Goal: Task Accomplishment & Management: Manage account settings

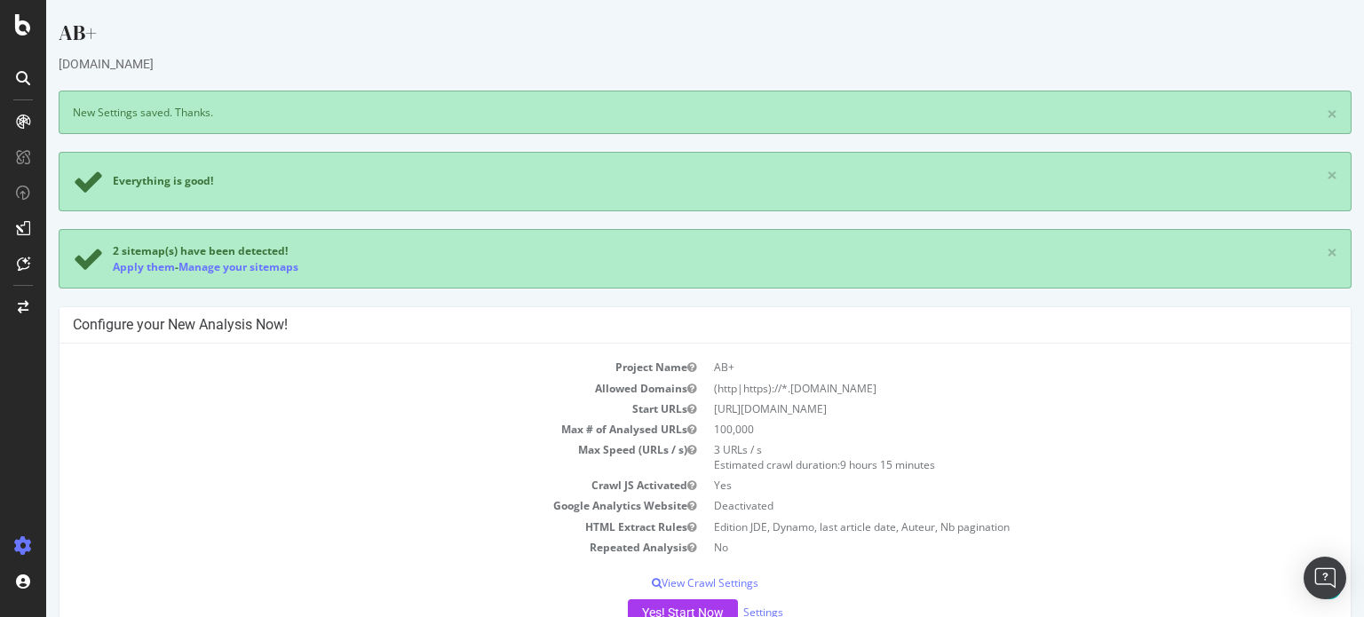
scroll to position [188, 0]
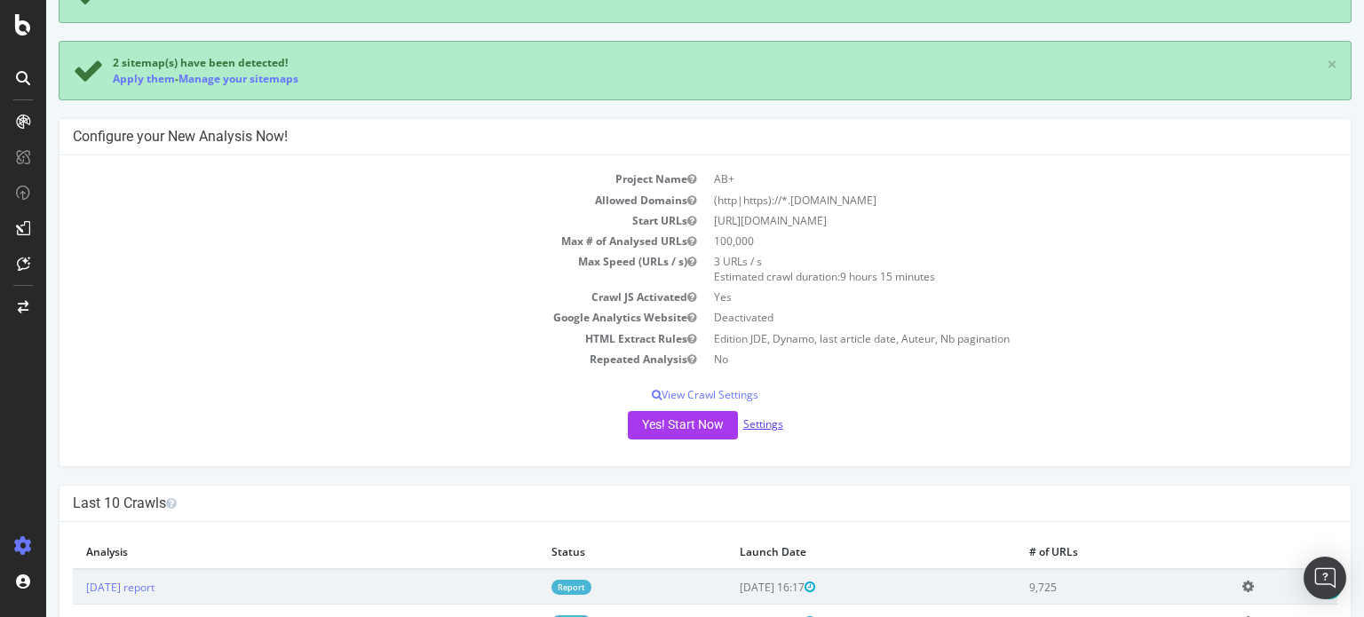
click at [758, 425] on link "Settings" at bounding box center [763, 424] width 40 height 15
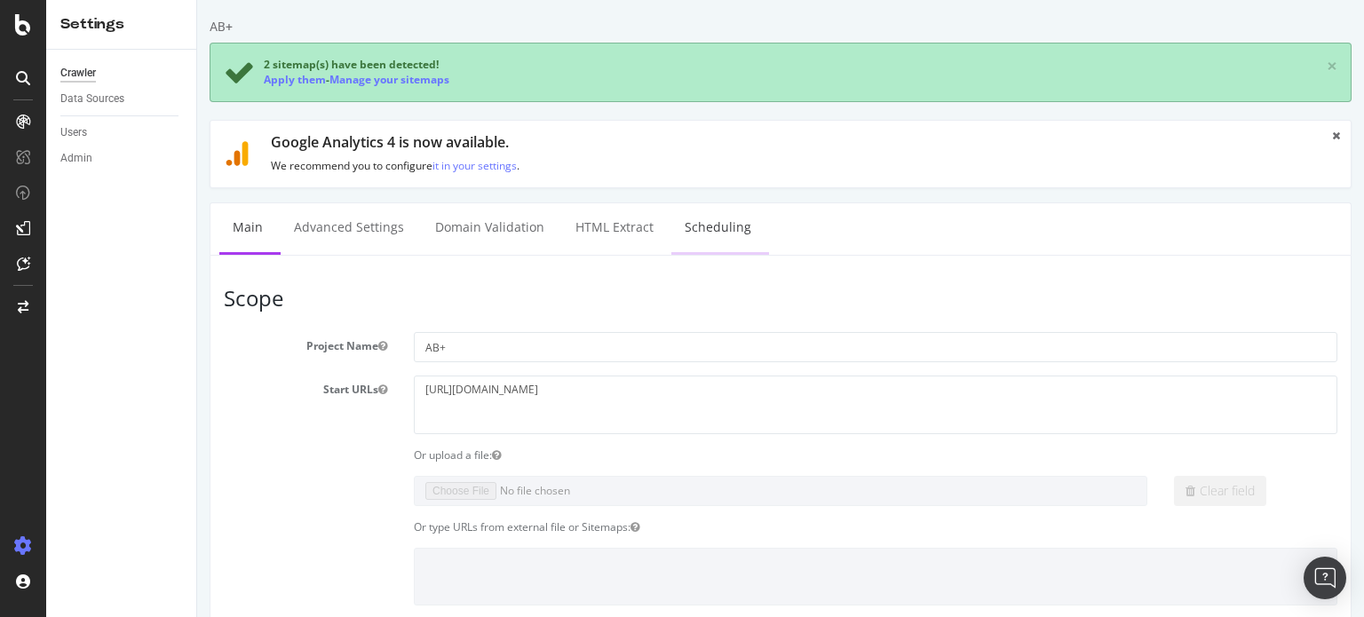
click at [707, 234] on link "Scheduling" at bounding box center [717, 227] width 93 height 49
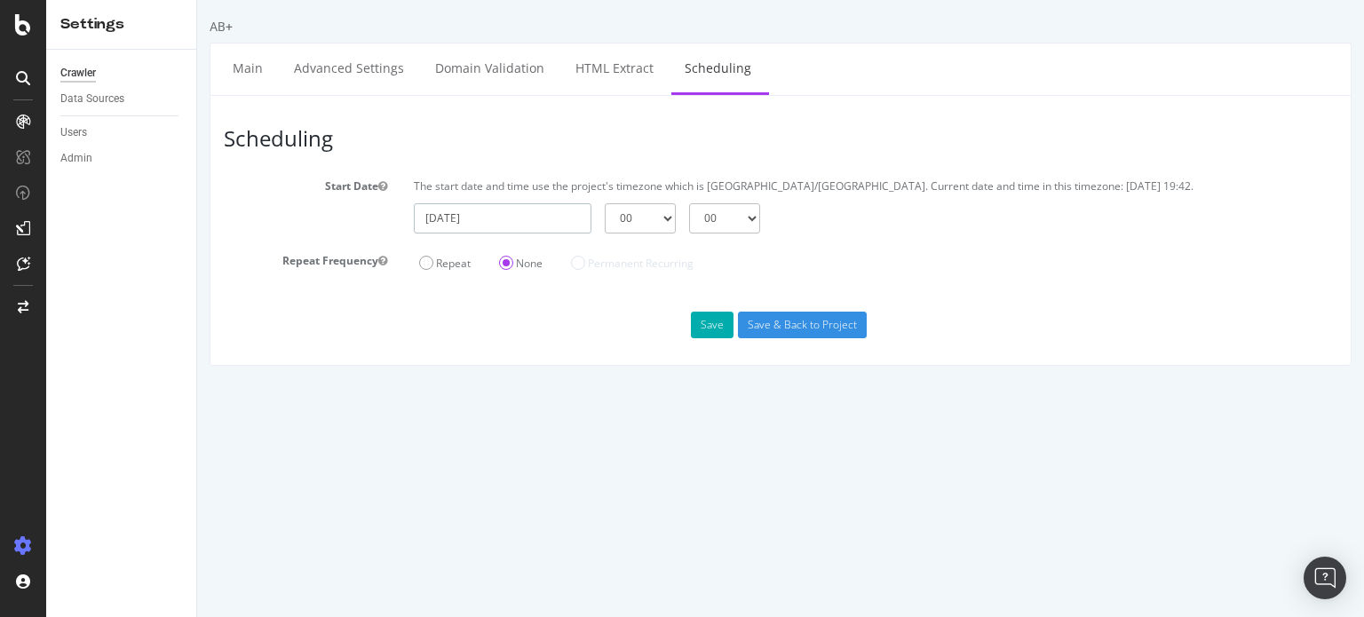
click at [539, 222] on input "[DATE]" at bounding box center [503, 218] width 178 height 30
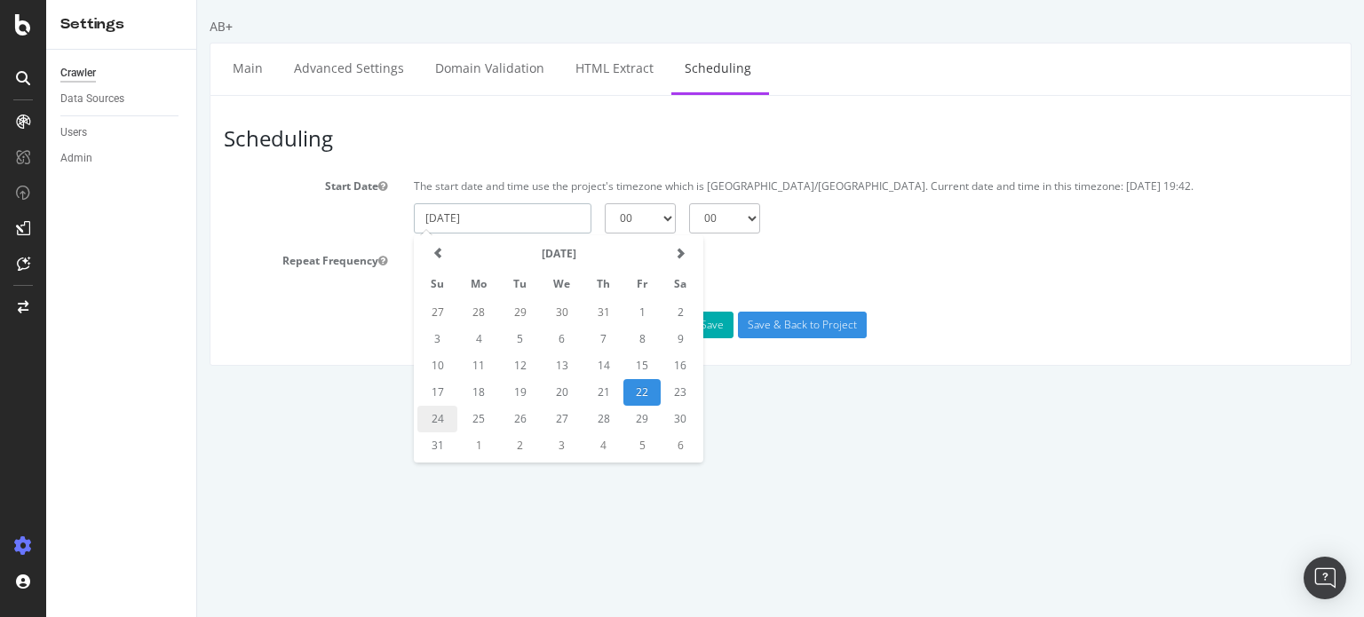
click at [433, 417] on td "24" at bounding box center [437, 419] width 40 height 27
type input "[DATE]"
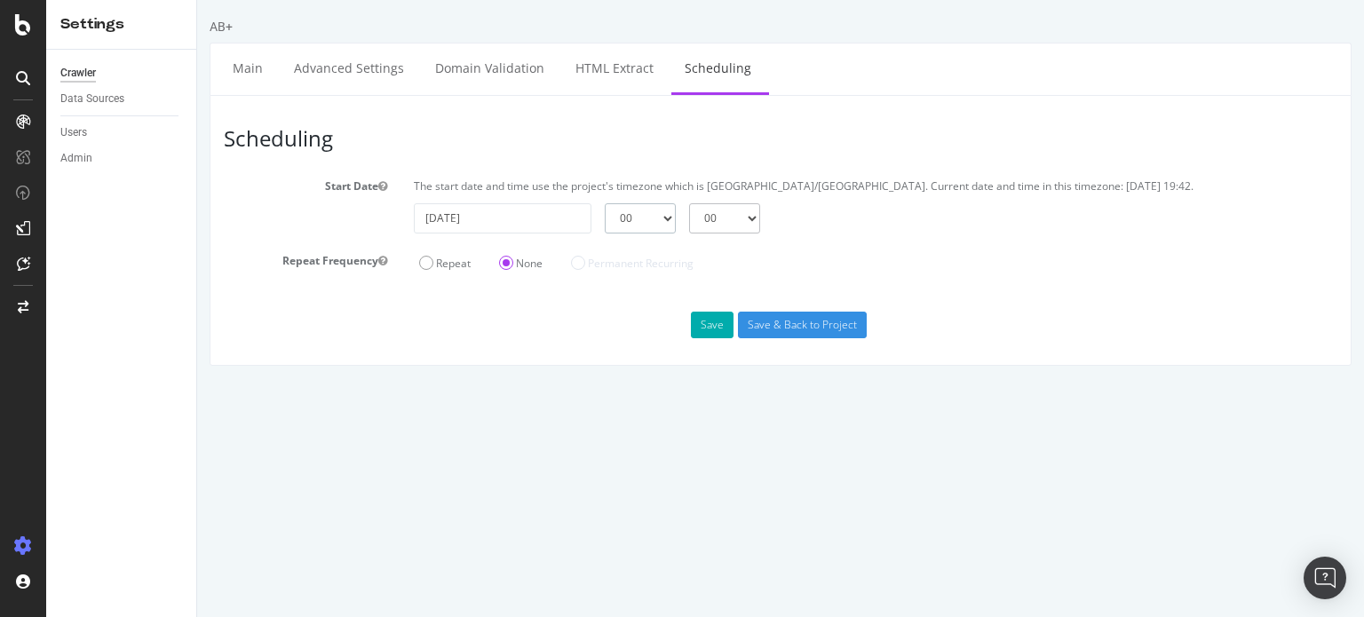
click at [645, 218] on select "00 01 02 03 04 05 06 07 08 09 10 11 12 13 14 15 16 17 18 19 20 21 22 23" at bounding box center [640, 218] width 71 height 30
select select "8"
click at [605, 203] on select "00 01 02 03 04 05 06 07 08 09 10 11 12 13 14 15 16 17 18 19 20 21 22 23" at bounding box center [640, 218] width 71 height 30
click at [640, 210] on select "00 01 02 03 04 05 06 07 08 09 10 11 12 13 14 15 16 17 18 19 20 21 22 23" at bounding box center [640, 218] width 71 height 30
click at [605, 203] on select "00 01 02 03 04 05 06 07 08 09 10 11 12 13 14 15 16 17 18 19 20 21 22 23" at bounding box center [640, 218] width 71 height 30
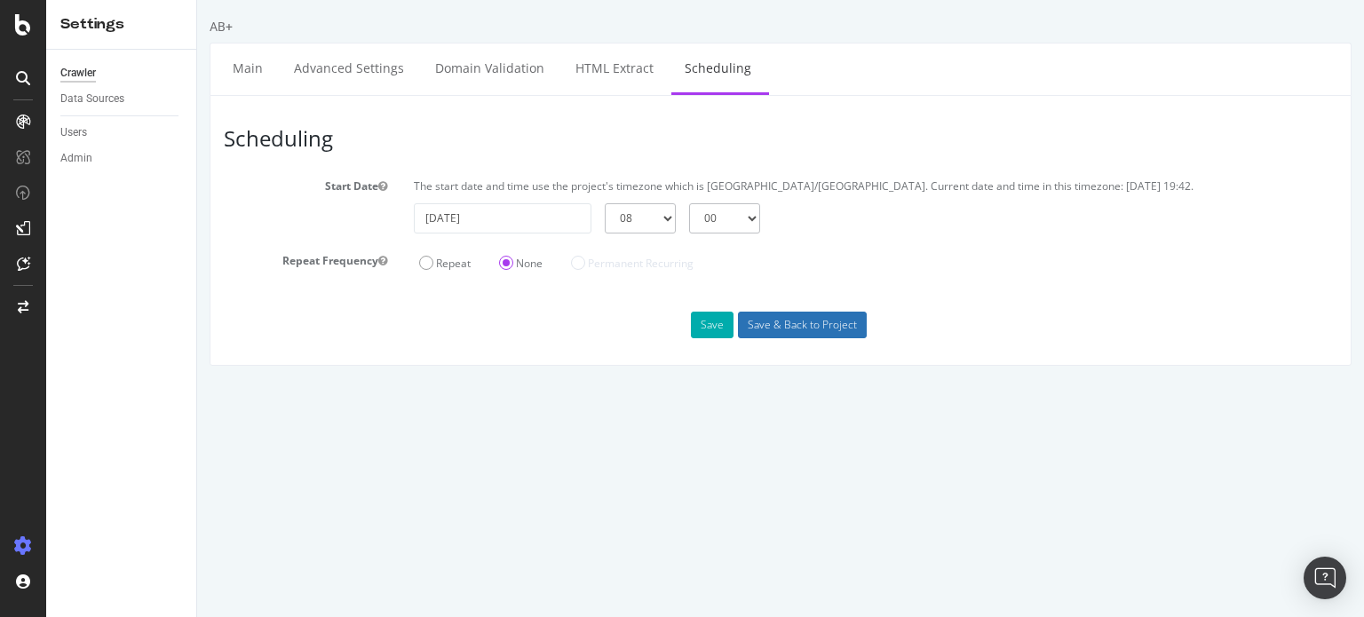
click at [801, 321] on input "Save & Back to Project" at bounding box center [802, 325] width 129 height 27
